Goal: Information Seeking & Learning: Check status

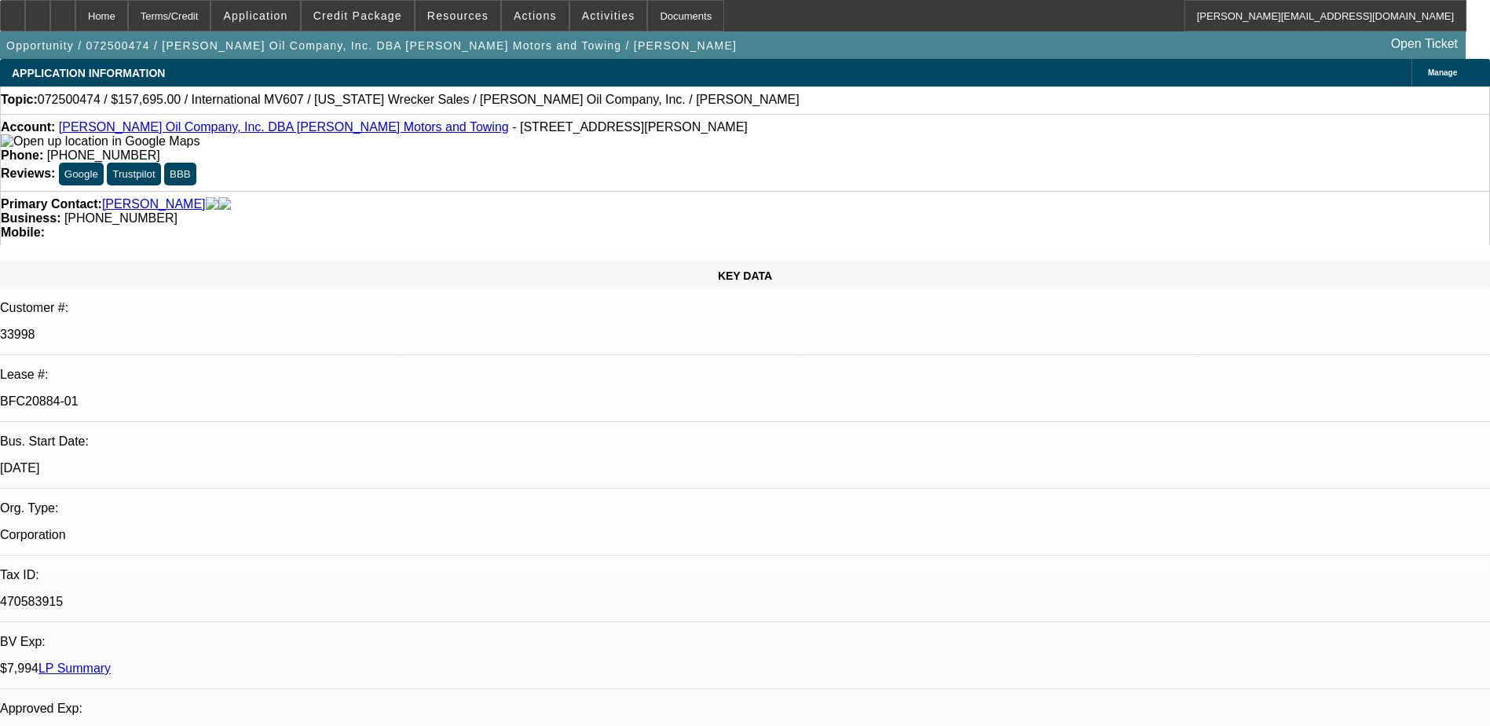
select select "0"
select select "0.1"
select select "0"
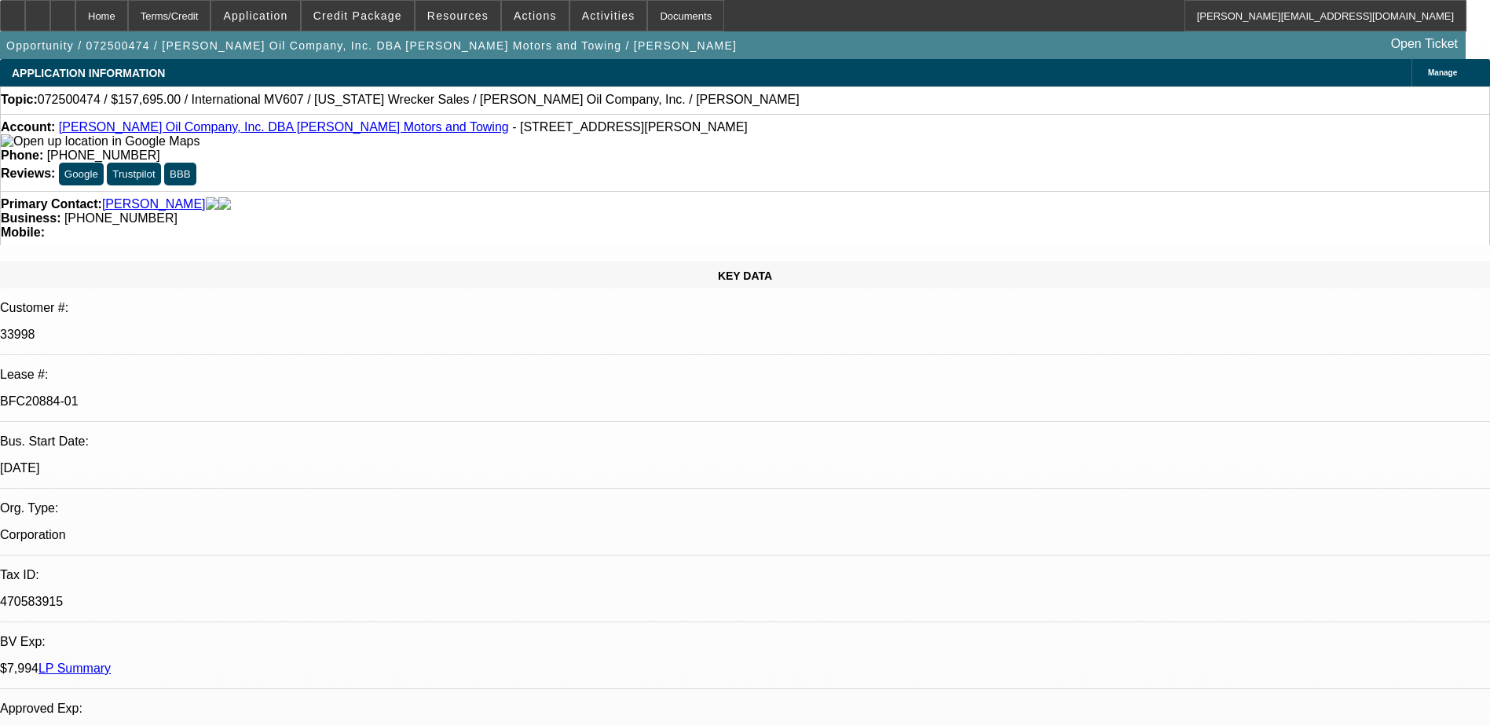
select select "0"
select select "2"
select select "0.1"
select select "0"
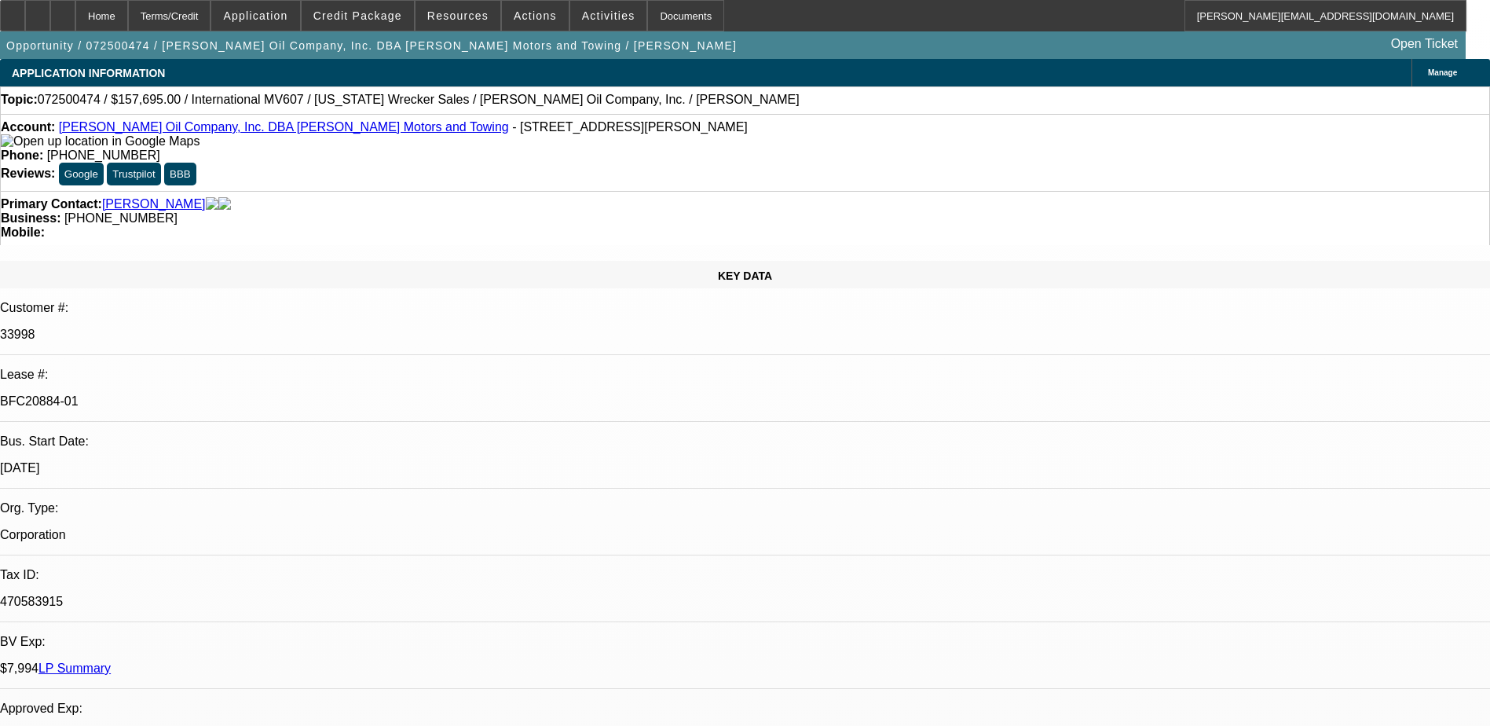
select select "2"
select select "0.1"
select select "1"
select select "4"
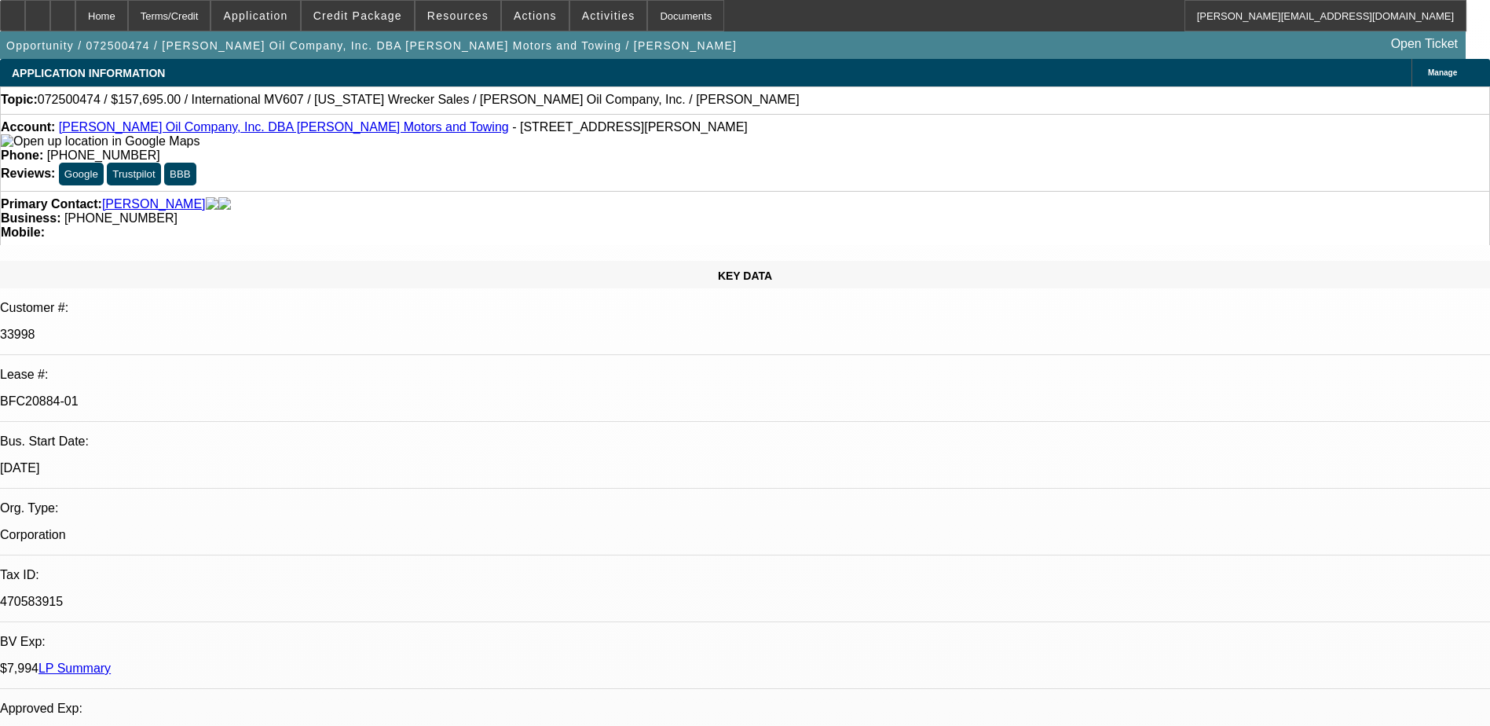
select select "1"
select select "6"
select select "1"
select select "2"
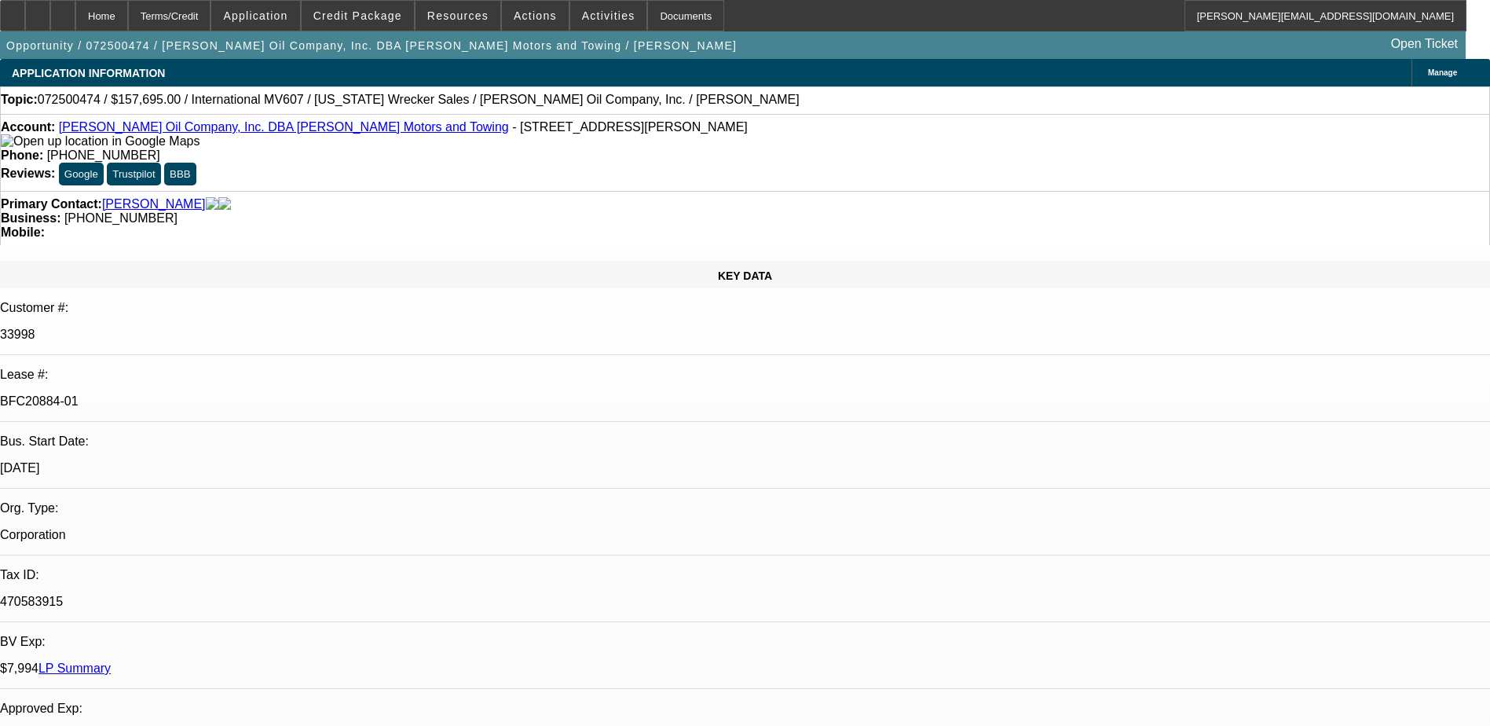
select select "4"
select select "1"
select select "2"
select select "4"
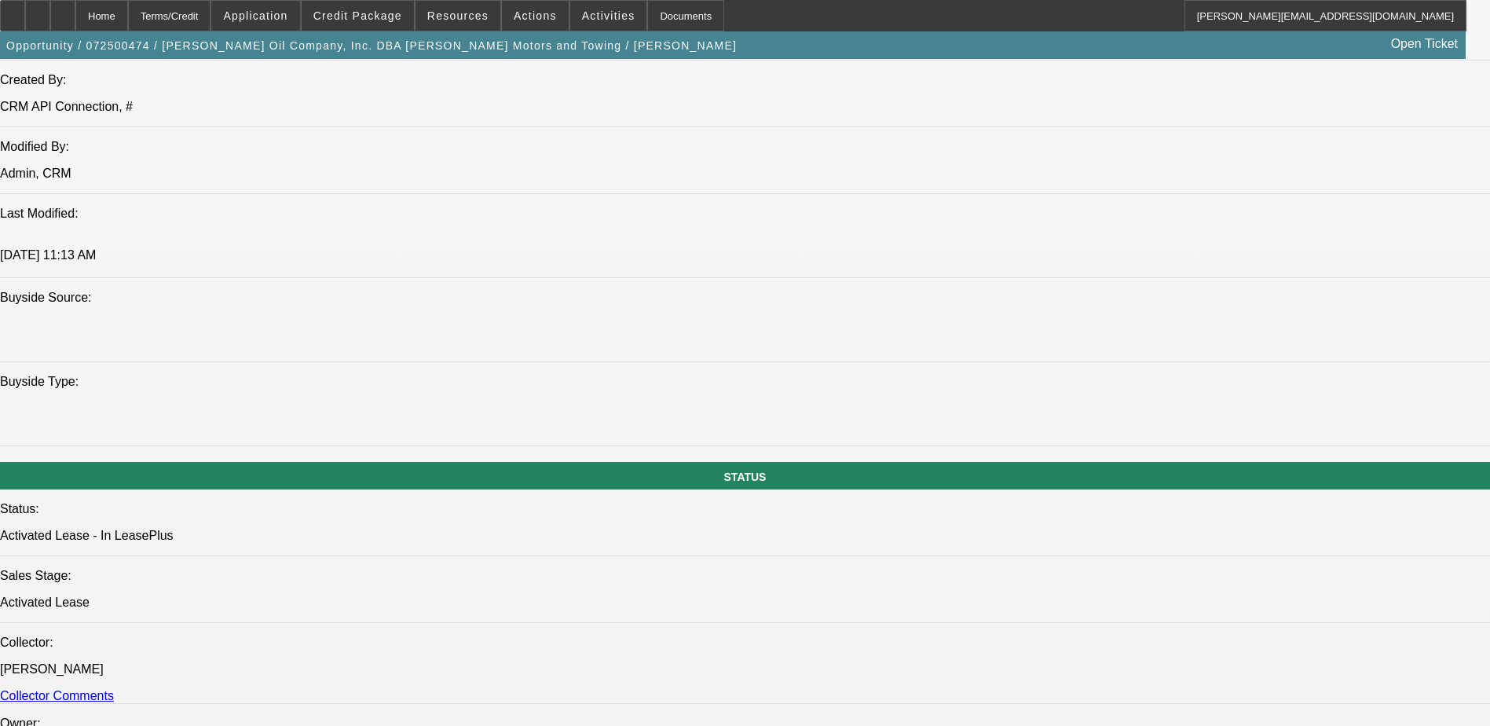
scroll to position [2762, 0]
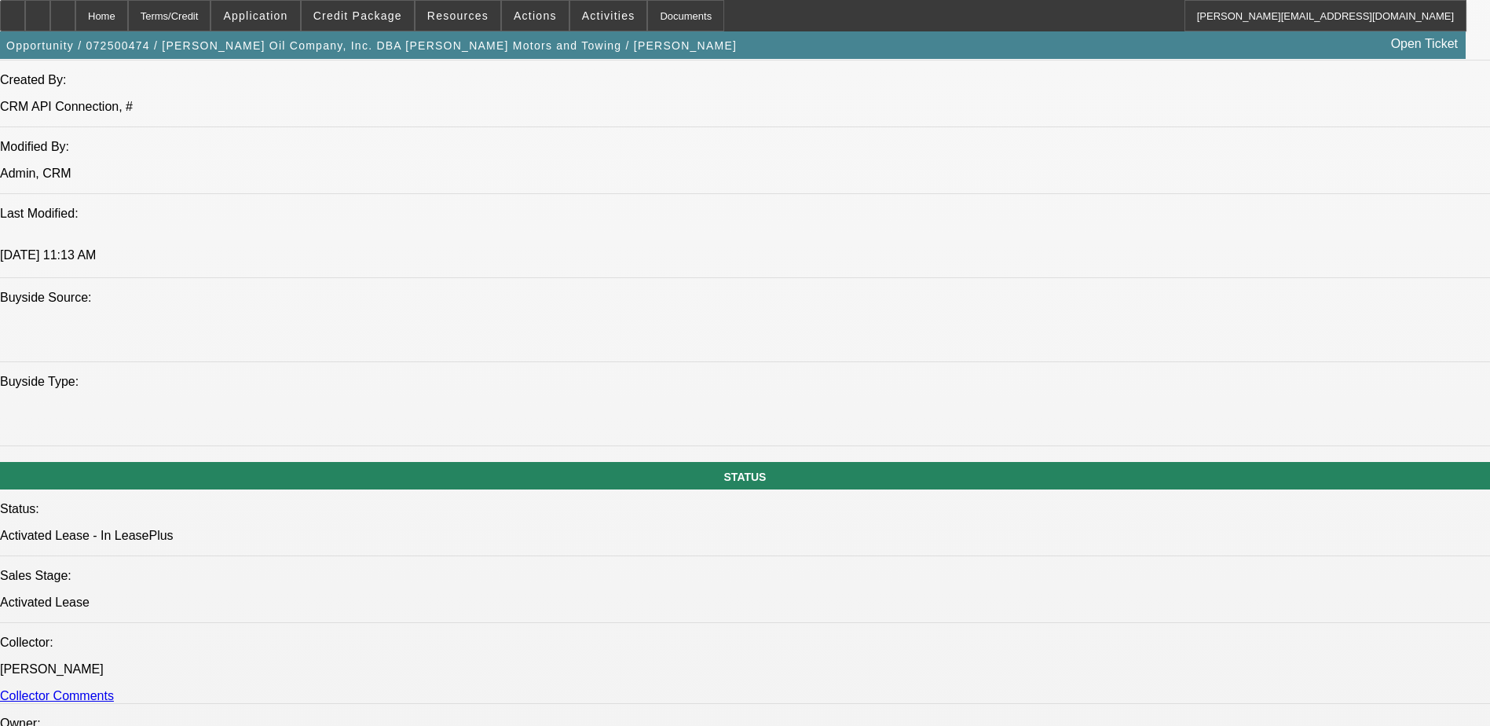
scroll to position [2605, 0]
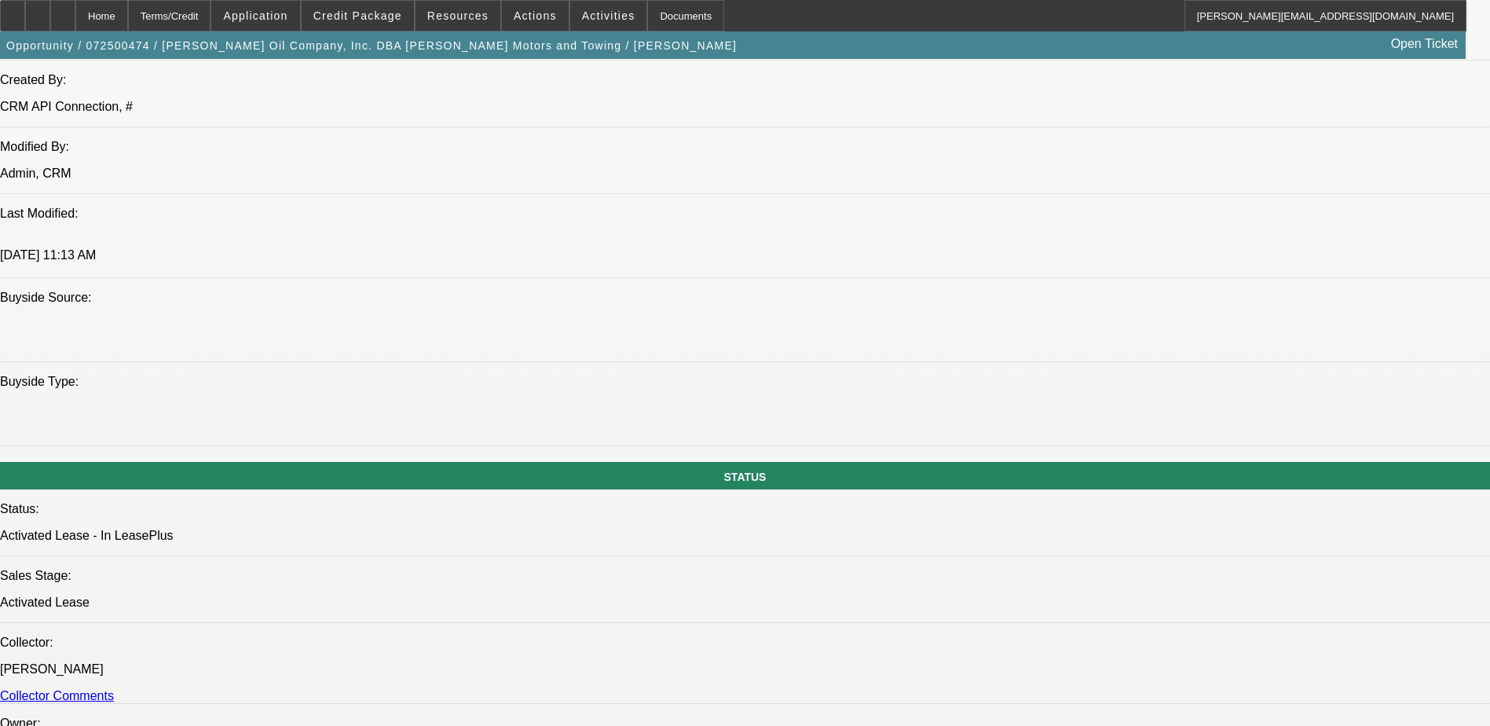
scroll to position [1898, 0]
